Goal: Transaction & Acquisition: Download file/media

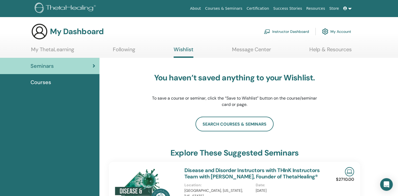
click at [56, 49] on link "My ThetaLearning" at bounding box center [52, 51] width 43 height 10
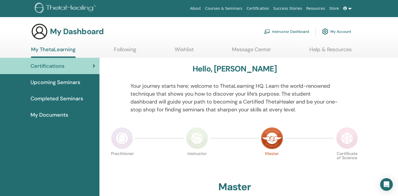
click at [70, 100] on span "Completed Seminars" at bounding box center [57, 99] width 53 height 8
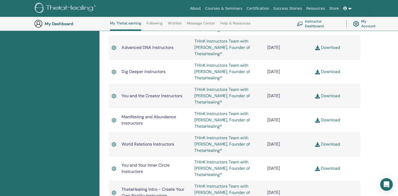
scroll to position [303, 0]
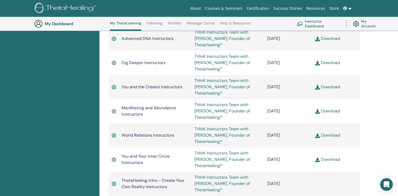
click at [329, 137] on link "Download" at bounding box center [327, 136] width 25 height 6
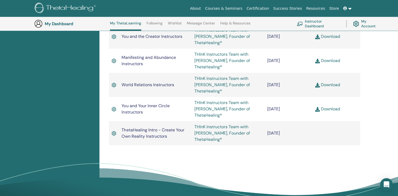
scroll to position [356, 0]
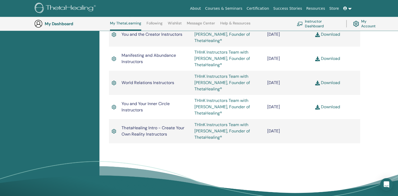
click at [331, 83] on link "Download" at bounding box center [327, 83] width 25 height 6
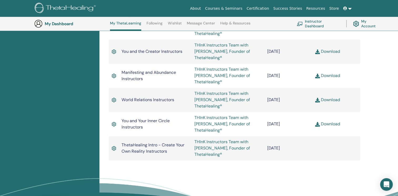
scroll to position [329, 0]
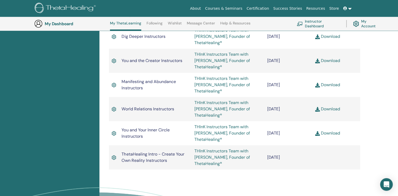
click at [329, 133] on link "Download" at bounding box center [327, 133] width 25 height 6
click at [322, 87] on link "Download" at bounding box center [327, 85] width 25 height 6
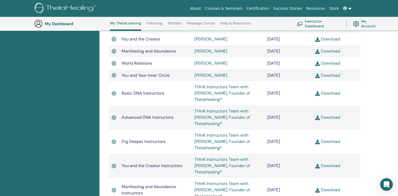
scroll to position [119, 0]
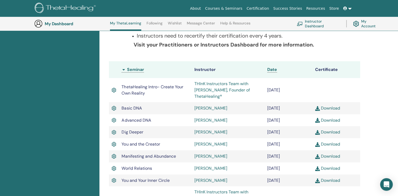
click at [323, 170] on link "Download" at bounding box center [327, 169] width 25 height 6
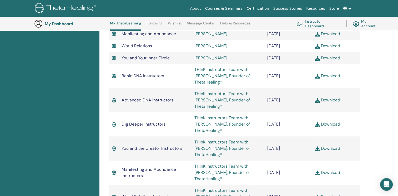
scroll to position [250, 0]
